Goal: Task Accomplishment & Management: Use online tool/utility

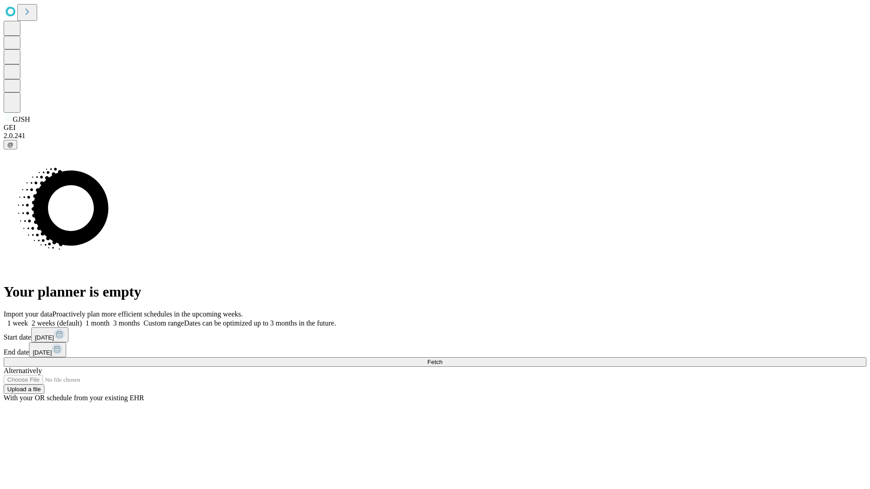
click at [442, 359] on span "Fetch" at bounding box center [434, 362] width 15 height 7
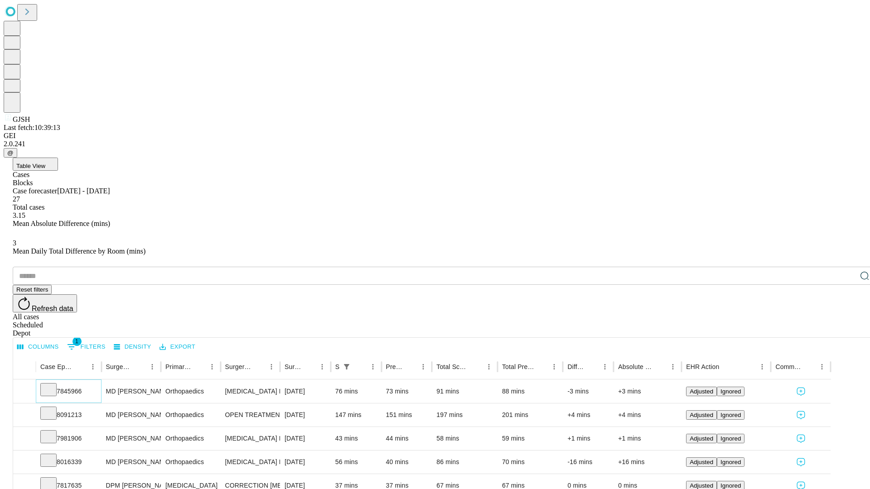
click at [53, 384] on icon at bounding box center [48, 388] width 9 height 9
